Goal: Task Accomplishment & Management: Use online tool/utility

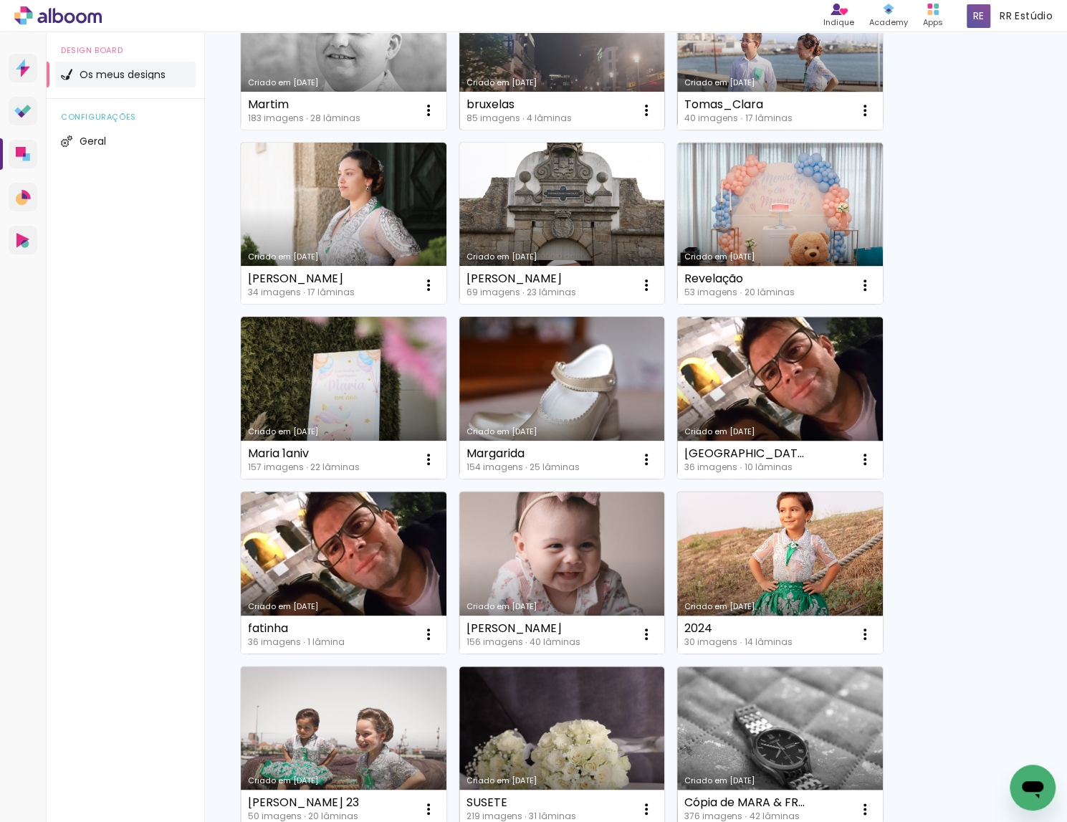
scroll to position [604, 0]
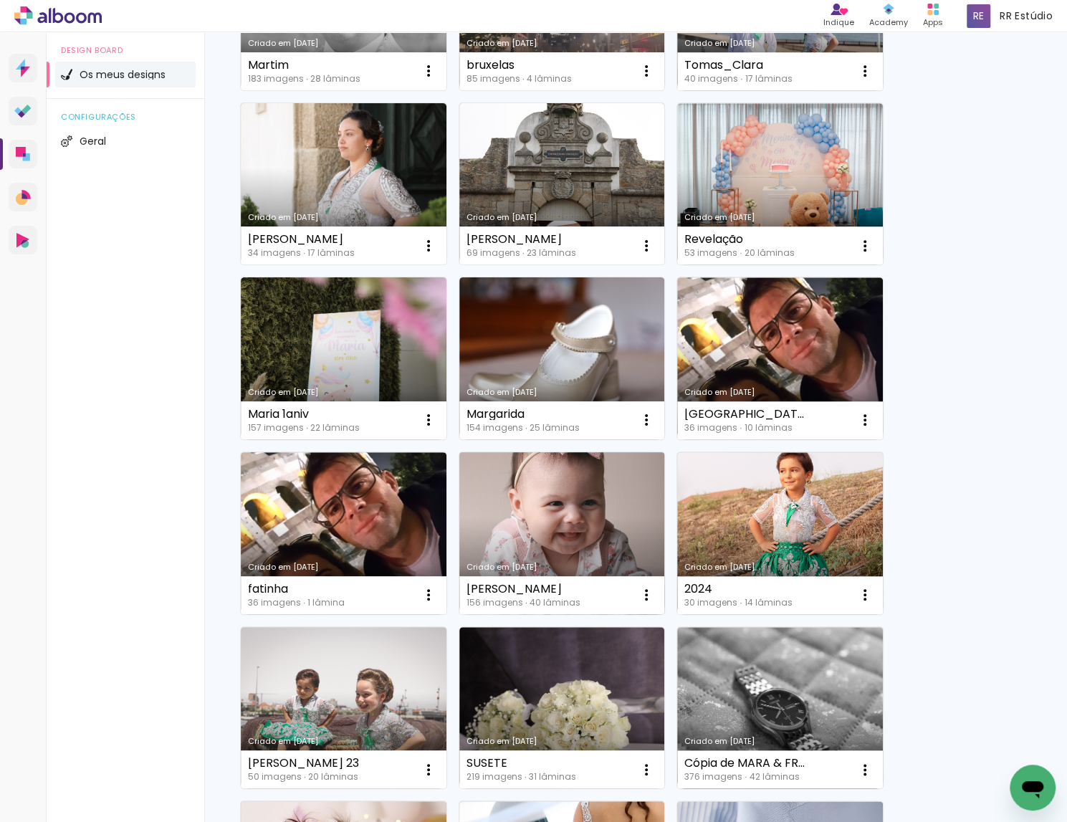
click at [556, 487] on link "Criado em [DATE]" at bounding box center [562, 533] width 206 height 162
